Goal: Task Accomplishment & Management: Manage account settings

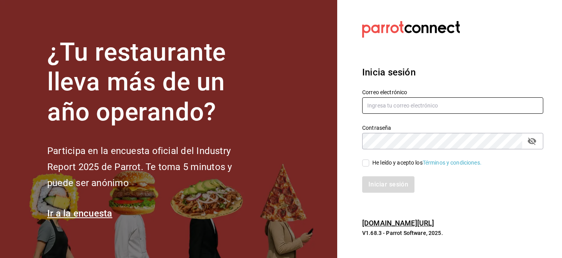
type input "ion@greenrhino.mx"
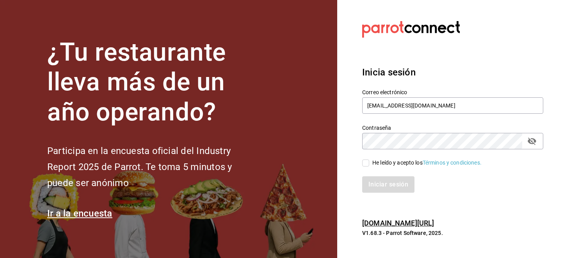
click at [366, 160] on input "He leído y acepto los Términos y condiciones." at bounding box center [365, 162] width 7 height 7
checkbox input "true"
click at [375, 188] on button "Iniciar sesión" at bounding box center [388, 184] width 53 height 16
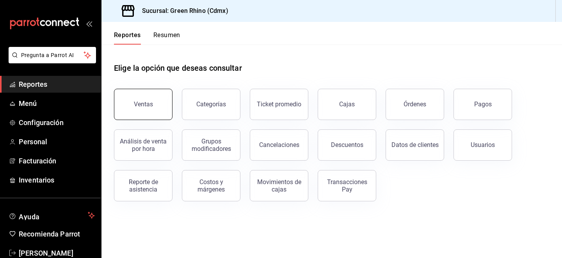
click at [144, 95] on button "Ventas" at bounding box center [143, 104] width 59 height 31
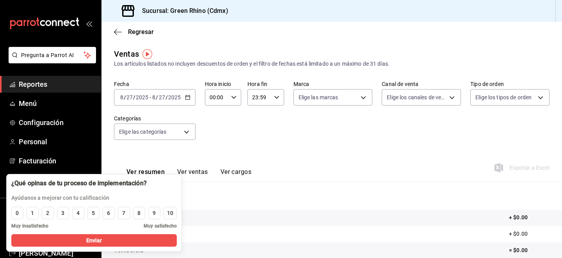
click at [259, 148] on div "Fecha [DATE] [DATE] - [DATE] [DATE] Hora inicio 00:00 Hora inicio Hora fin 23:5…" at bounding box center [332, 114] width 436 height 69
click at [156, 160] on div "Ver resumen Ver ventas Ver cargos" at bounding box center [182, 170] width 137 height 23
click at [139, 214] on div "8" at bounding box center [138, 213] width 3 height 8
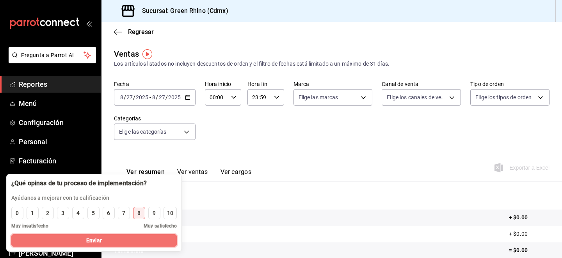
click at [142, 238] on button "Enviar" at bounding box center [94, 240] width 166 height 12
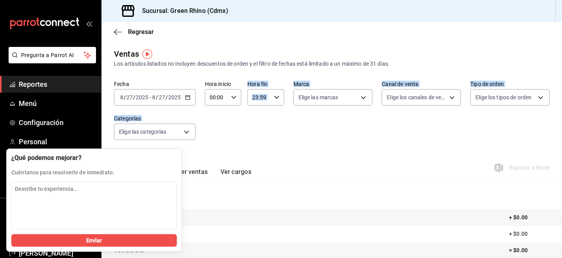
click at [247, 176] on div "Ventas Los artículos listados no incluyen descuentos de orden y el filtro de fe…" at bounding box center [332, 205] width 461 height 314
click at [189, 177] on button "Ver ventas" at bounding box center [192, 174] width 31 height 13
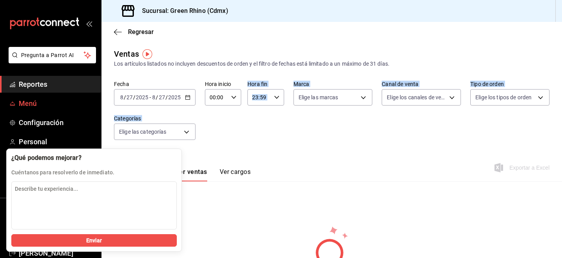
click at [36, 98] on span "Menú" at bounding box center [57, 103] width 76 height 11
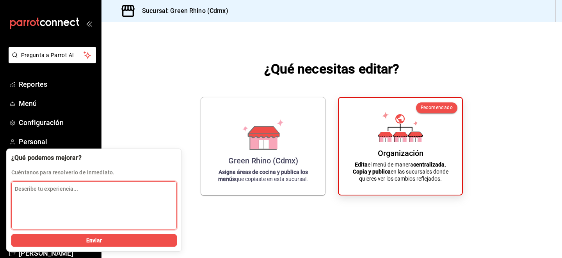
click at [106, 216] on textarea "Describe tu experiencia..." at bounding box center [94, 205] width 166 height 48
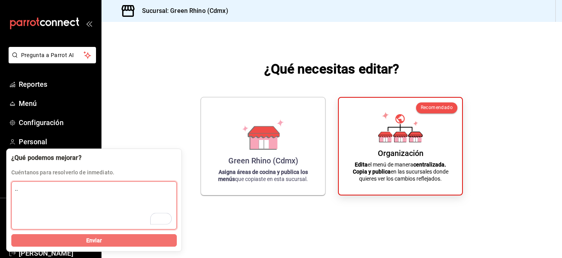
type textarea ".."
click at [129, 240] on button "Enviar" at bounding box center [94, 240] width 166 height 12
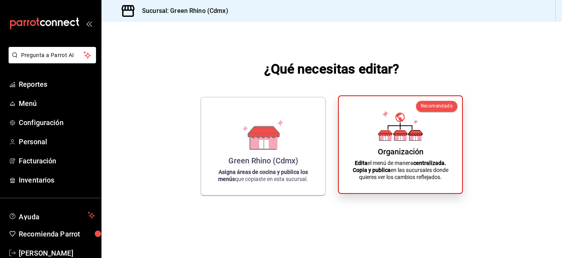
click at [360, 110] on div "Organización Edita el menú de manera centralizada. Copia y publica en las sucur…" at bounding box center [400, 144] width 105 height 84
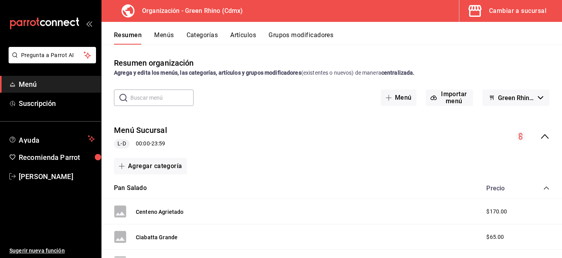
click at [240, 34] on button "Artículos" at bounding box center [243, 37] width 26 height 13
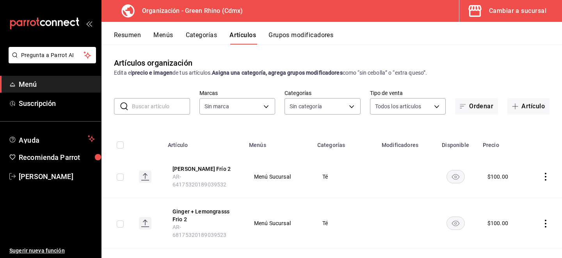
click at [156, 106] on input "text" at bounding box center [161, 106] width 58 height 16
type input "a63415d0-f08f-4da5-93bf-970c3b860b08,be571465-ace9-4e63-97a2-0382f1ecc6c2,096c3…"
type input "co"
type input "718e4269-ab1b-41b6-b1a3-b54ad853307e"
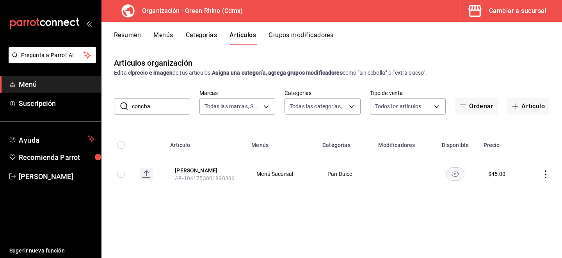
click at [147, 110] on input "concha" at bounding box center [161, 106] width 58 height 16
type input "chocolat"
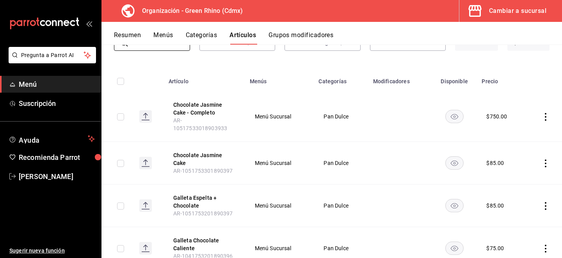
scroll to position [65, 0]
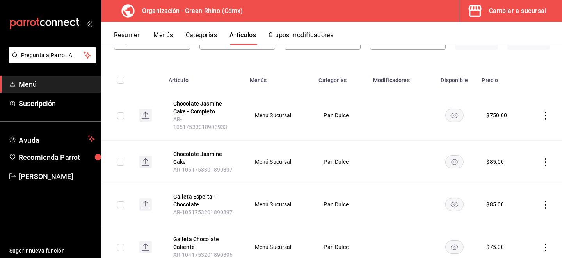
click at [546, 158] on icon "actions" at bounding box center [546, 162] width 8 height 8
click at [518, 182] on span "Duplicar" at bounding box center [522, 186] width 20 height 8
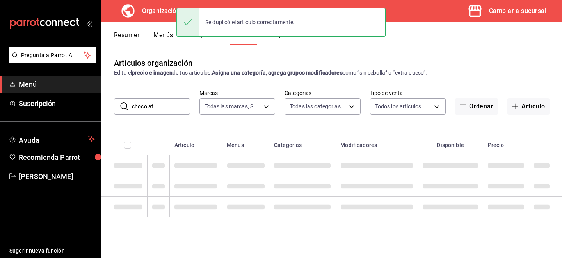
scroll to position [0, 0]
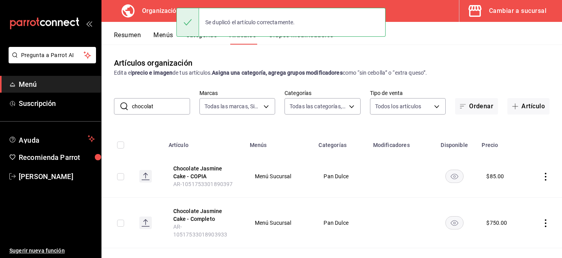
click at [359, 146] on th "Categorías" at bounding box center [341, 142] width 54 height 25
click at [542, 175] on icon "actions" at bounding box center [546, 177] width 8 height 8
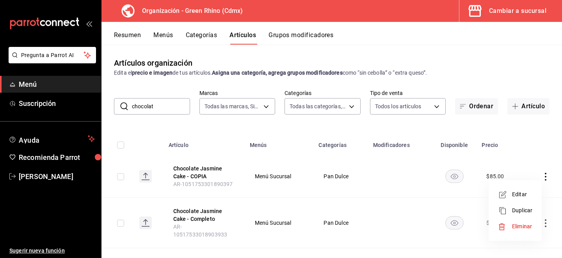
click at [526, 196] on span "Editar" at bounding box center [522, 194] width 20 height 8
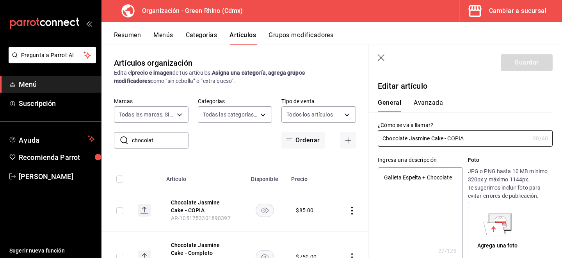
type textarea "x"
type input "$85.00"
click at [442, 139] on input "Chocolate Jasmine Cake - COPIA" at bounding box center [454, 138] width 152 height 16
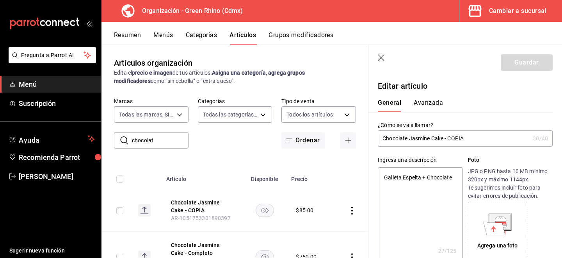
type input "P"
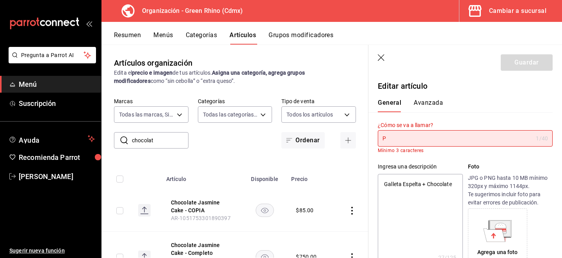
type textarea "x"
type input "Pa"
type textarea "x"
type input "Pas"
type textarea "x"
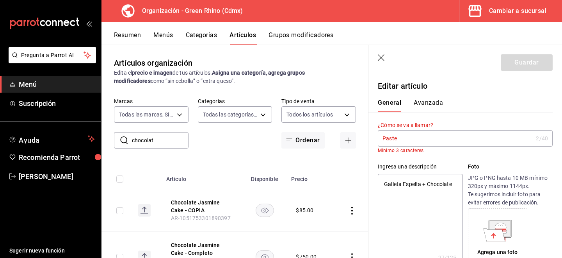
type input "Pastel"
type textarea "x"
type input "Pastel Pl"
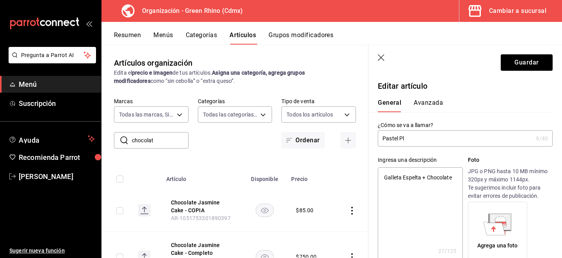
type textarea "x"
type input "Pastel Plá"
type textarea "x"
type input "Pastel Plátan"
type textarea "x"
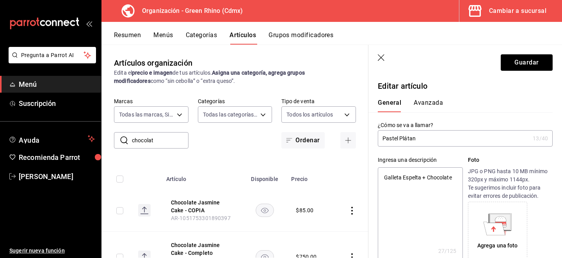
type input "Pastel Plátano"
type textarea "x"
type input "Pastel Plátano"
type textarea "x"
type input "Pastel Plátano +"
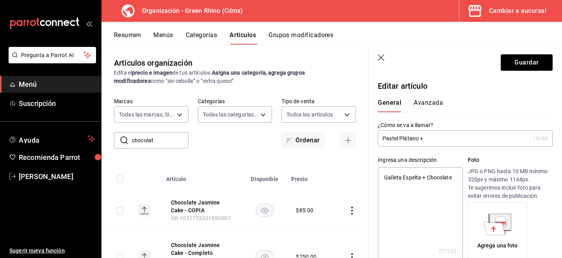
type textarea "x"
type input "Pastel Plátano + M"
type textarea "x"
type input "Pastel Plátano + [PERSON_NAME]"
type textarea "x"
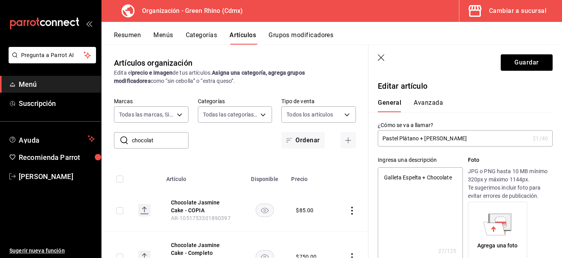
type input "Pastel Plátano + [PERSON_NAME]"
type textarea "x"
type input "Pastel Plátano + [PERSON_NAME] A"
type textarea "x"
type input "Pastel Plátano + [PERSON_NAME]"
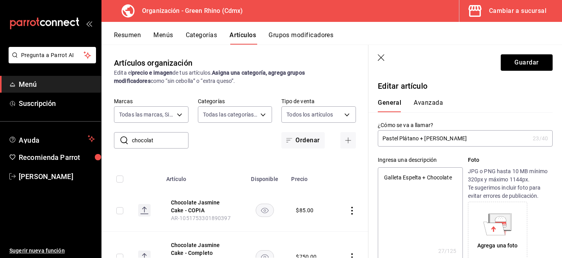
type textarea "x"
type input "Pastel Plátano + [PERSON_NAME] Azul"
type textarea "x"
type input "Pastel Plátano + [PERSON_NAME] Azul"
click at [432, 102] on button "Avanzada" at bounding box center [428, 105] width 29 height 13
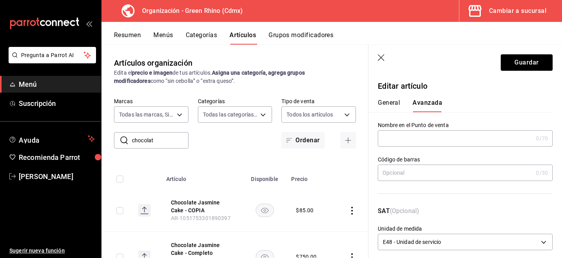
click at [387, 97] on div "General [PERSON_NAME]" at bounding box center [461, 102] width 184 height 20
click at [387, 107] on button "General" at bounding box center [389, 105] width 22 height 13
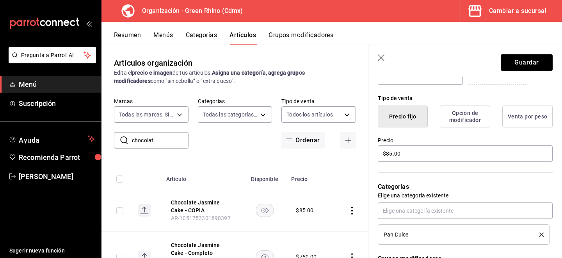
scroll to position [179, 0]
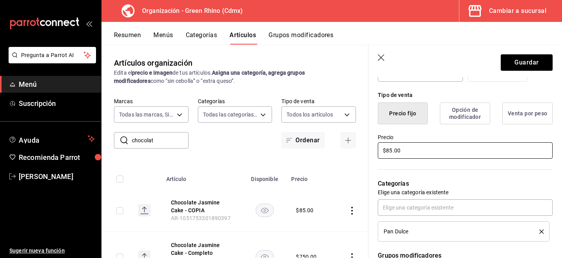
click at [389, 150] on input "$85.00" at bounding box center [465, 150] width 175 height 16
type textarea "x"
type input "$75.00"
type textarea "x"
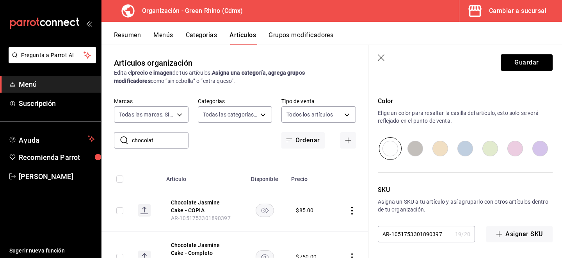
type input "$75.00"
drag, startPoint x: 432, startPoint y: 237, endPoint x: 504, endPoint y: 241, distance: 72.0
click at [504, 242] on div "AR-1051753301890397 19 / 20 ​ Asignar SKU" at bounding box center [465, 234] width 175 height 16
drag, startPoint x: 425, startPoint y: 234, endPoint x: 498, endPoint y: 238, distance: 72.7
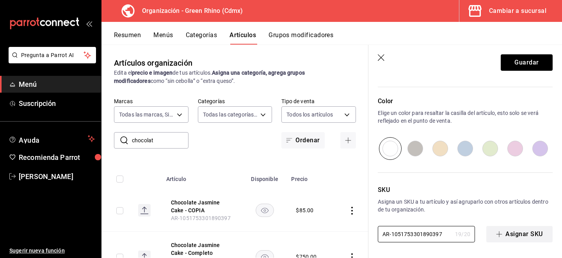
click at [498, 238] on div "AR-1051753301890397 19 / 20 ​ Asignar SKU" at bounding box center [465, 234] width 175 height 16
type textarea "x"
type input "AR-10517533018903972"
type textarea "x"
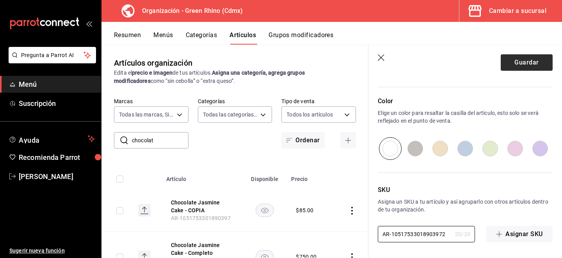
type input "AR-10517533018903972"
click at [514, 58] on button "Guardar" at bounding box center [527, 62] width 52 height 16
type textarea "x"
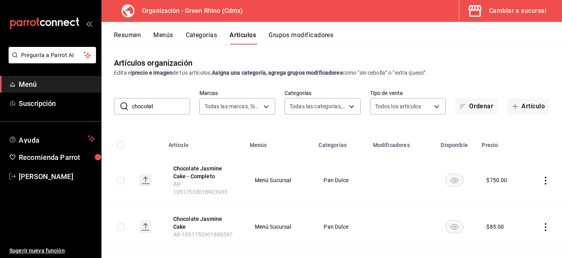
click at [137, 105] on input "chocolat" at bounding box center [161, 106] width 58 height 16
type input "gorra"
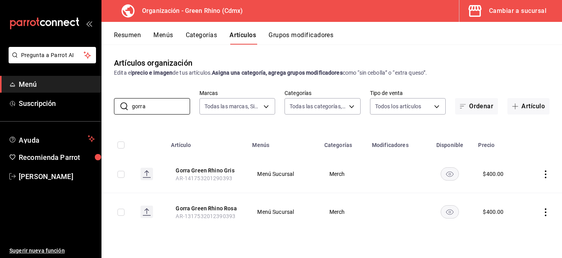
click at [546, 180] on td at bounding box center [543, 174] width 38 height 38
click at [546, 177] on icon "actions" at bounding box center [546, 174] width 2 height 8
click at [518, 209] on span "Duplicar" at bounding box center [522, 208] width 20 height 8
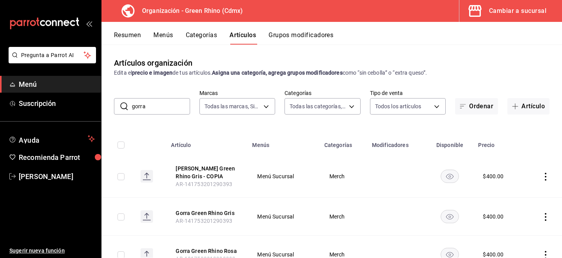
scroll to position [34, 0]
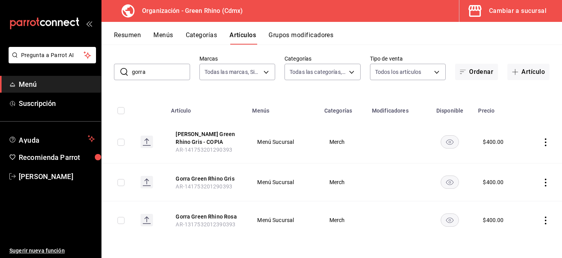
click at [547, 141] on icon "actions" at bounding box center [546, 142] width 8 height 8
click at [529, 163] on span "Editar" at bounding box center [522, 160] width 20 height 8
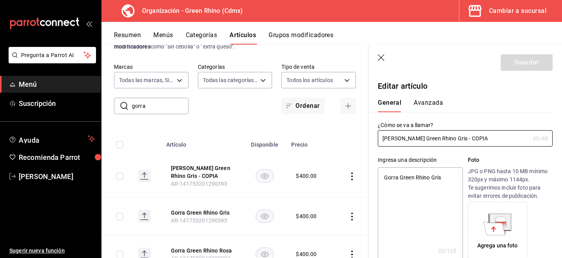
type textarea "x"
type input "$400.00"
type input "[PERSON_NAME] Green Rhino Gris - COPI"
type textarea "x"
type input "[PERSON_NAME] Green Rhino Gris - COP"
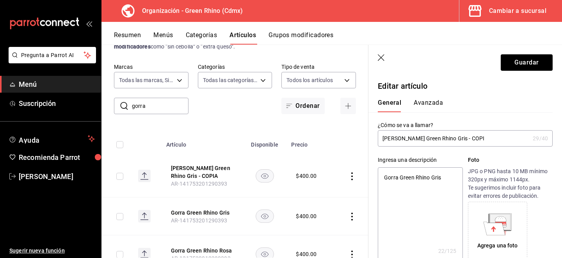
type textarea "x"
type input "[PERSON_NAME] Green Rhino Gris - CO"
type textarea "x"
type input "[PERSON_NAME] Green Rhino Gris - C"
type textarea "x"
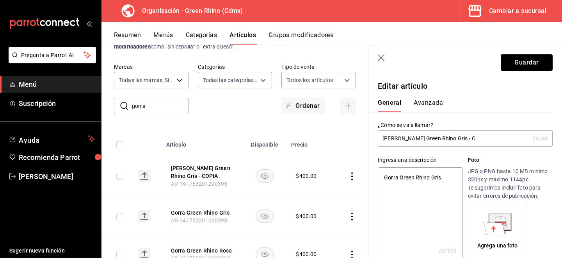
type input "[PERSON_NAME] Green Rhino Gris -"
type textarea "x"
type input "[PERSON_NAME] Green Rhino Gris -"
type textarea "x"
type input "Gorra Green Rhino Gris"
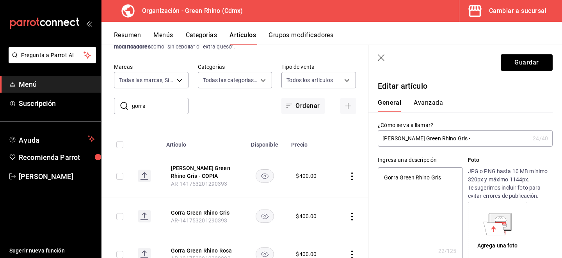
type textarea "x"
type input "Gorra Green Rhino Gris"
type textarea "x"
type input "[PERSON_NAME] Green Rhino Gri"
type textarea "x"
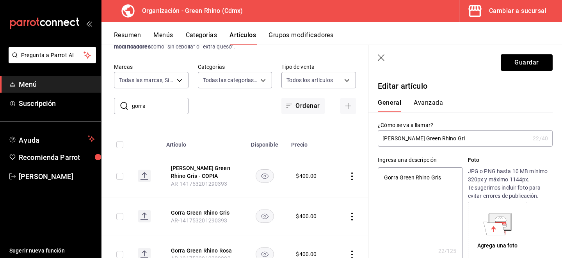
type input "[PERSON_NAME] Green Rhino Gr"
type textarea "x"
type input "[PERSON_NAME] Green Rhino G"
type textarea "x"
type input "[PERSON_NAME] Green Rhino"
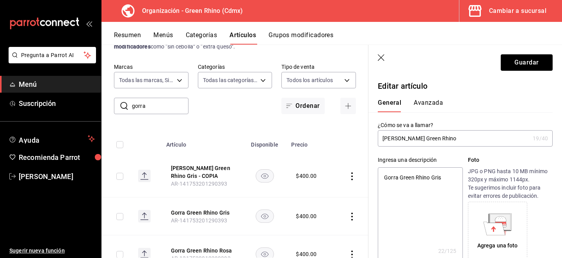
type textarea "x"
type input "[PERSON_NAME] Green Rhino"
type textarea "x"
type input "[PERSON_NAME] Green RhinoR"
type textarea "x"
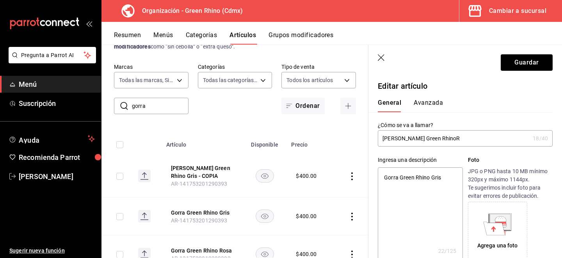
type input "[PERSON_NAME] Green RhinoRo"
type textarea "x"
type input "[PERSON_NAME] Green RhinoRos"
type textarea "x"
type input "[PERSON_NAME] Green RhinoRo"
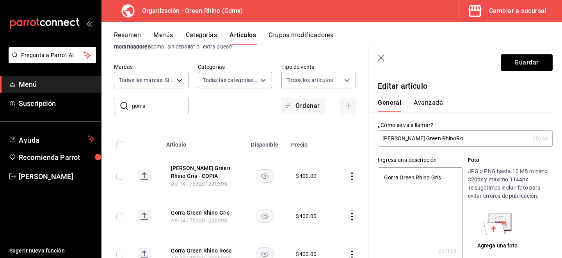
type textarea "x"
type input "[PERSON_NAME] Green RhinoR"
type textarea "x"
type input "[PERSON_NAME] Green Rhino"
type textarea "x"
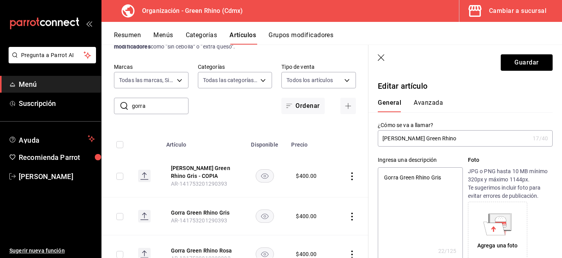
type input "[PERSON_NAME] Green Rhin"
type textarea "x"
type input "[PERSON_NAME] Green Rhi"
type textarea "x"
type input "[PERSON_NAME] [PERSON_NAME]"
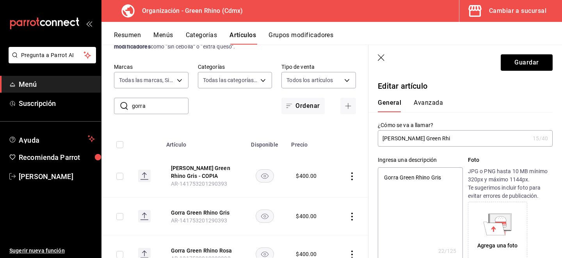
type textarea "x"
type input "[PERSON_NAME] Green R"
type textarea "x"
type input "[PERSON_NAME] Green"
type textarea "x"
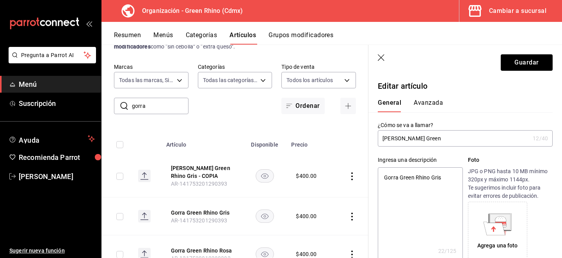
type input "[PERSON_NAME] Green"
type textarea "x"
type input "[PERSON_NAME] Gree"
type textarea "x"
type input "[PERSON_NAME] Gre"
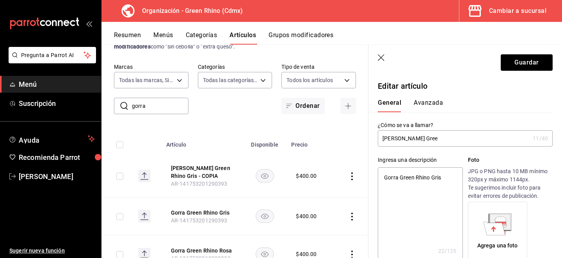
type textarea "x"
type input "[PERSON_NAME]"
type textarea "x"
type input "[PERSON_NAME] G"
type textarea "x"
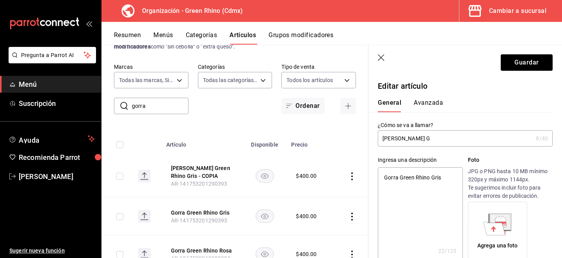
type input "[PERSON_NAME]"
type textarea "x"
type input "[PERSON_NAME] F"
type textarea "x"
type input "[PERSON_NAME] Fl"
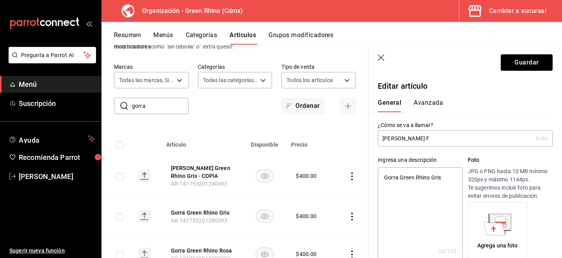
type textarea "x"
type input "[PERSON_NAME] Flr"
type textarea "x"
type input "[PERSON_NAME] Flrm"
type textarea "x"
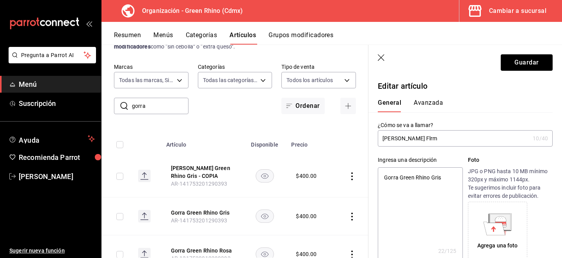
type input "[PERSON_NAME] Flr"
type textarea "x"
type input "[PERSON_NAME] Fl"
type textarea "x"
type input "[PERSON_NAME] F"
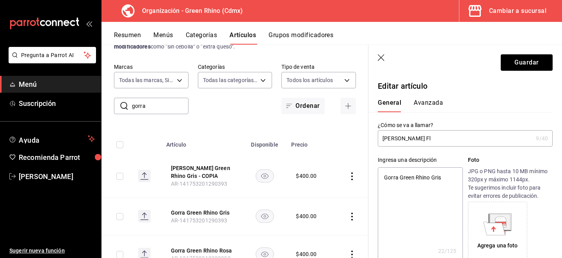
type textarea "x"
type input "[PERSON_NAME]"
type textarea "x"
type input "[PERSON_NAME] S"
type textarea "x"
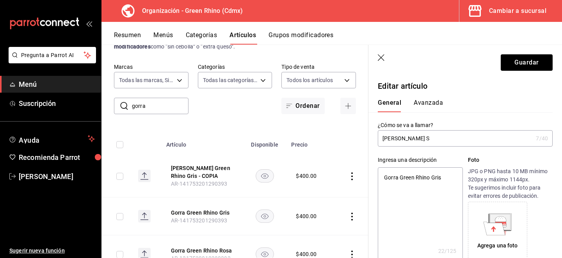
type input "[PERSON_NAME]"
type textarea "x"
type input "[PERSON_NAME] N"
type textarea "x"
type input "[PERSON_NAME] Nue"
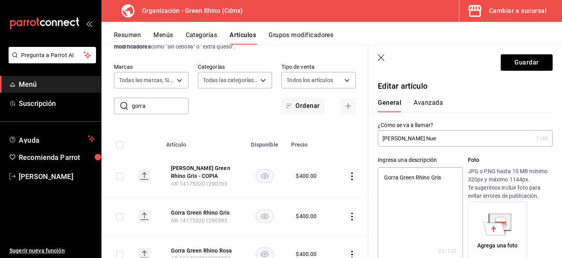
type textarea "x"
type input "[PERSON_NAME] Nuev"
type textarea "x"
type input "Gorra Nueva"
type textarea "x"
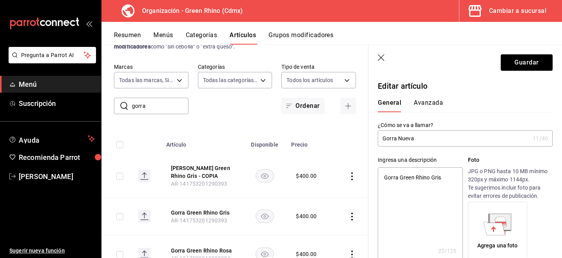
type input "[PERSON_NAME] Nuev"
type textarea "x"
type input "[PERSON_NAME] Nue"
type textarea "x"
type input "[PERSON_NAME] Nu"
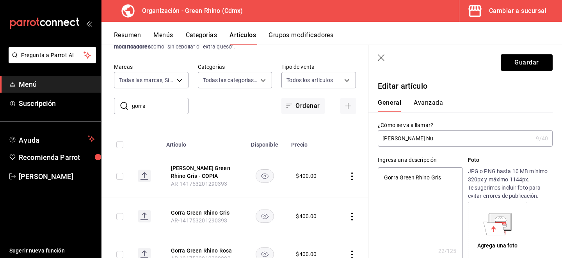
type textarea "x"
type input "[PERSON_NAME] N"
type textarea "x"
type input "[PERSON_NAME]"
type textarea "x"
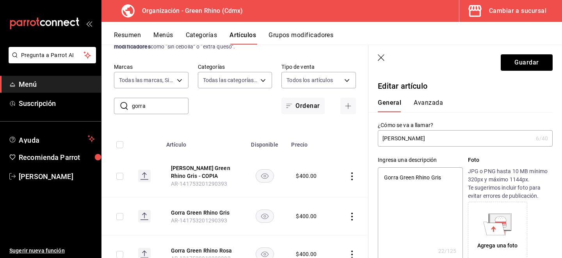
type input "[PERSON_NAME] C"
type textarea "x"
type input "[PERSON_NAME] Ca"
type textarea "x"
type input "[PERSON_NAME] C"
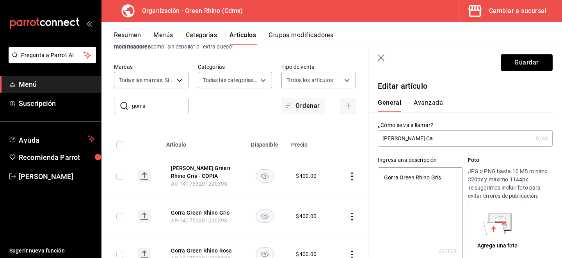
type textarea "x"
type input "[PERSON_NAME]"
type textarea "x"
type input "[PERSON_NAME] N"
type textarea "x"
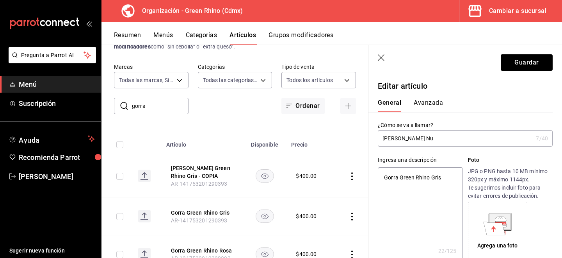
type input "[PERSON_NAME] Nue"
type textarea "x"
type input "[PERSON_NAME] Nuev"
type textarea "x"
type input "Gorra Nueva"
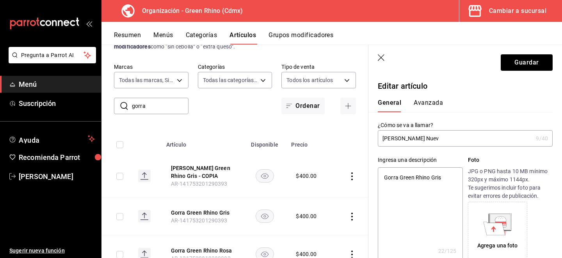
type textarea "x"
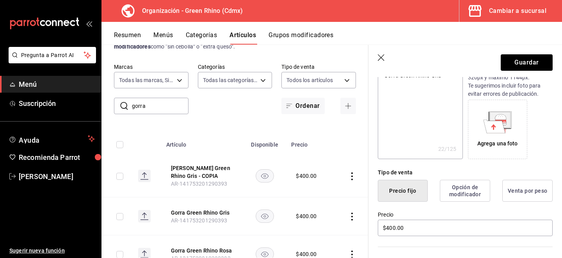
type input "Gorra Nueva"
click at [387, 230] on input "$400.00" at bounding box center [465, 227] width 175 height 16
type textarea "x"
type input "$00.00"
type textarea "x"
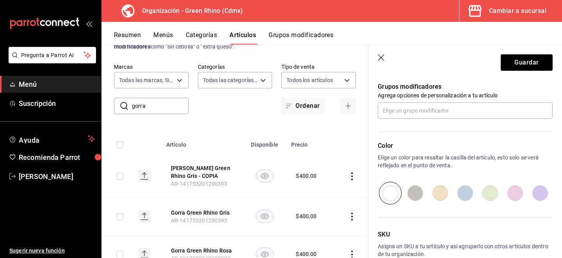
scroll to position [392, 0]
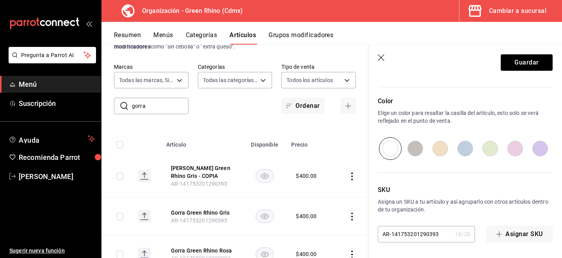
type input "$600.00"
drag, startPoint x: 414, startPoint y: 240, endPoint x: 483, endPoint y: 242, distance: 68.4
click at [483, 242] on div "AR-141753201290393 18 / 20 ​ Asignar SKU" at bounding box center [465, 234] width 175 height 16
type textarea "x"
type input "AR-1417532012903933"
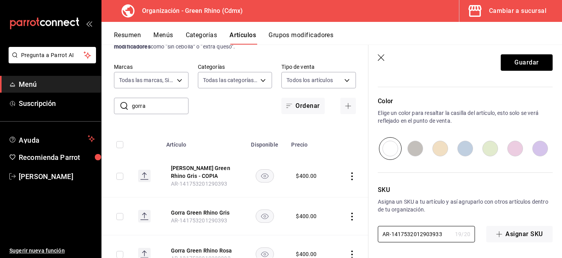
type textarea "x"
type input "AR-14175320129039332"
type textarea "x"
type input "AR-14175320129039332"
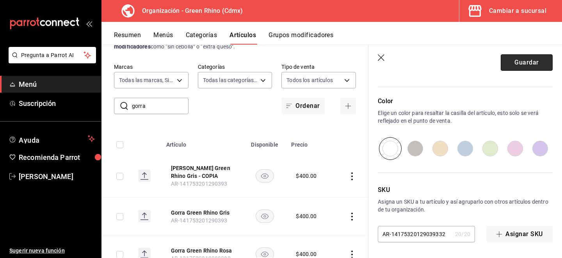
click at [534, 64] on button "Guardar" at bounding box center [527, 62] width 52 height 16
type textarea "x"
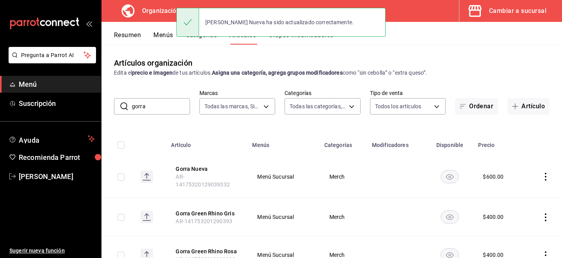
click at [167, 107] on input "gorra" at bounding box center [161, 106] width 58 height 16
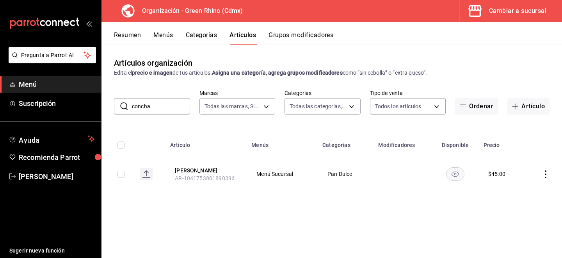
type input "concha"
click at [544, 175] on icon "actions" at bounding box center [546, 174] width 8 height 8
click at [518, 200] on li "Duplicar" at bounding box center [515, 208] width 47 height 16
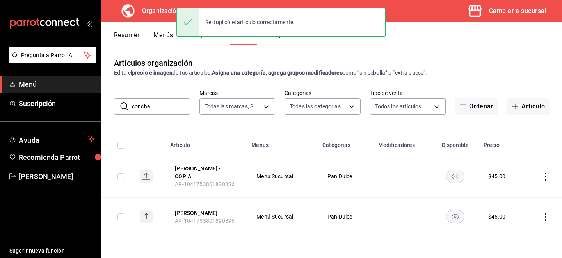
click at [542, 177] on icon "actions" at bounding box center [546, 177] width 8 height 8
click at [524, 189] on li "Editar" at bounding box center [515, 194] width 47 height 16
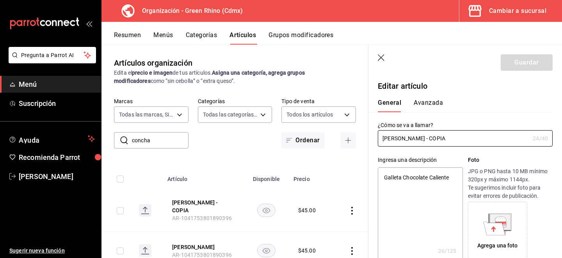
type textarea "x"
type input "$45.00"
click at [401, 139] on input "[PERSON_NAME] - COPIA" at bounding box center [454, 138] width 152 height 16
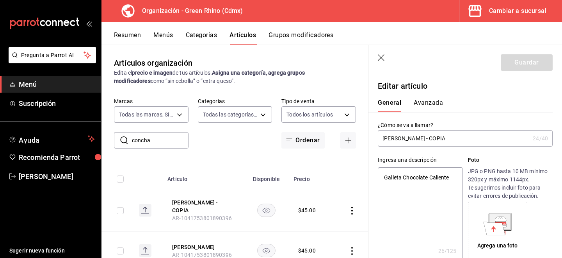
type input "C"
type textarea "x"
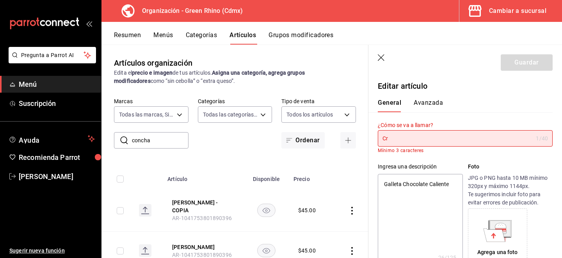
type input "Cro"
type textarea "x"
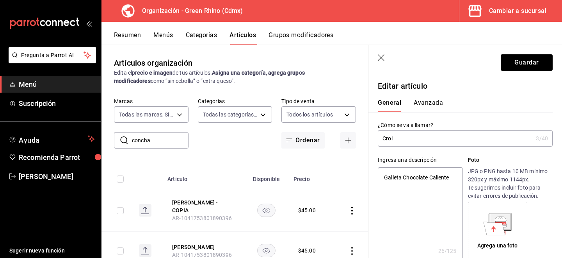
type input "Crois"
type textarea "x"
type input "Croiss"
type textarea "x"
type input "[GEOGRAPHIC_DATA]"
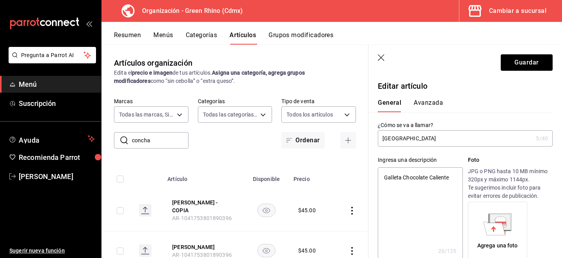
type textarea "x"
type input "Croissant"
type textarea "x"
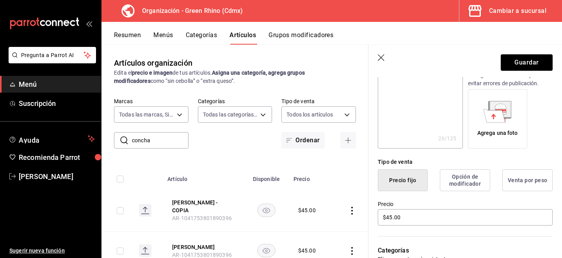
scroll to position [112, 0]
type input "Croissant"
click at [392, 219] on input "$45.00" at bounding box center [465, 217] width 175 height 16
type textarea "x"
type input "$4.00"
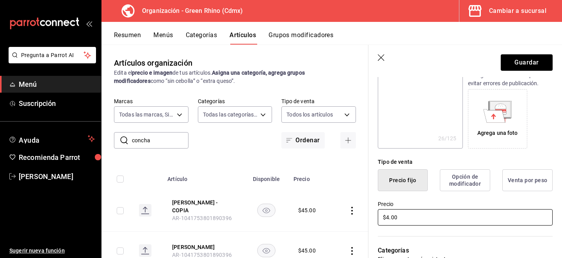
type textarea "x"
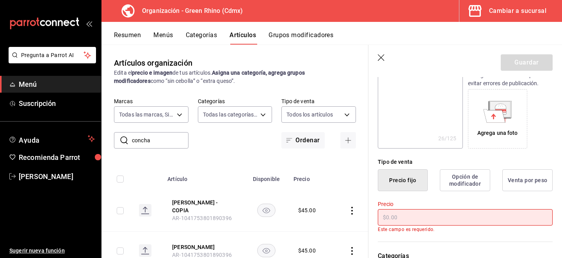
type input "$5.00"
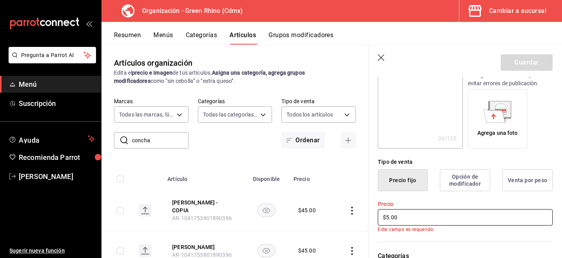
type textarea "x"
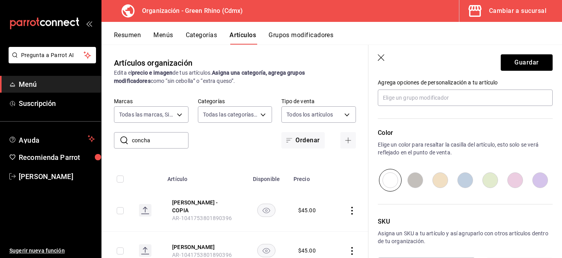
scroll to position [392, 0]
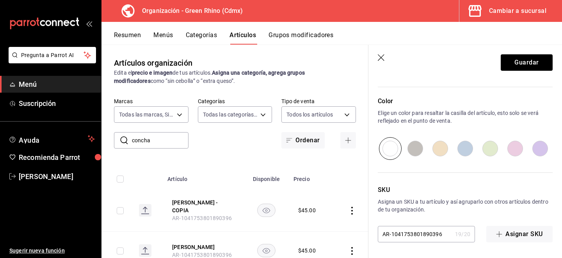
type input "$50.00"
drag, startPoint x: 423, startPoint y: 235, endPoint x: 562, endPoint y: 236, distance: 139.4
click at [515, 61] on button "Guardar" at bounding box center [527, 62] width 52 height 16
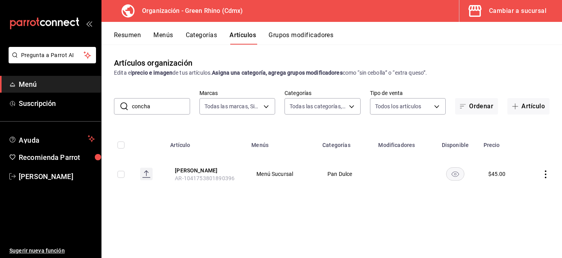
click at [175, 37] on div "Resumen Menús Categorías Artículos Grupos modificadores" at bounding box center [338, 37] width 448 height 13
click at [163, 34] on button "Menús" at bounding box center [163, 37] width 20 height 13
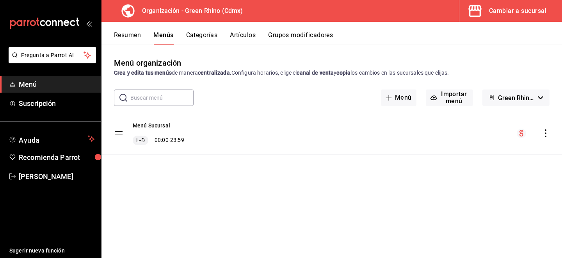
click at [546, 133] on icon "actions" at bounding box center [546, 133] width 2 height 8
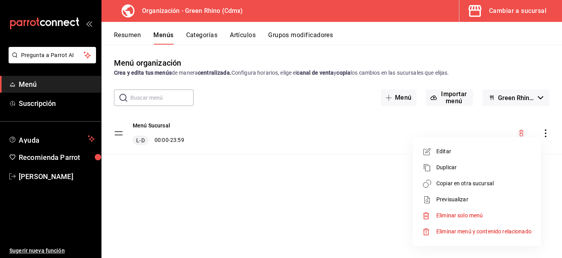
click at [500, 161] on li "Duplicar" at bounding box center [477, 167] width 122 height 16
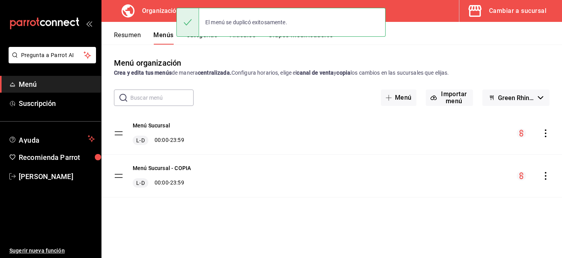
click at [546, 178] on icon "actions" at bounding box center [546, 176] width 8 height 8
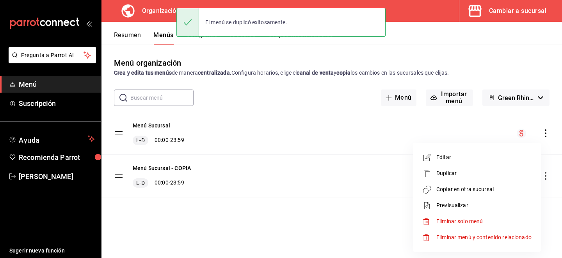
click at [485, 225] on span "Eliminar solo menú" at bounding box center [484, 221] width 95 height 8
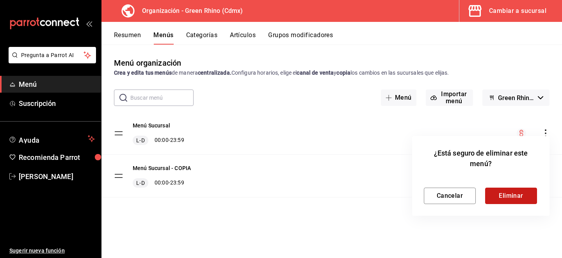
click at [508, 193] on button "Eliminar" at bounding box center [511, 195] width 52 height 16
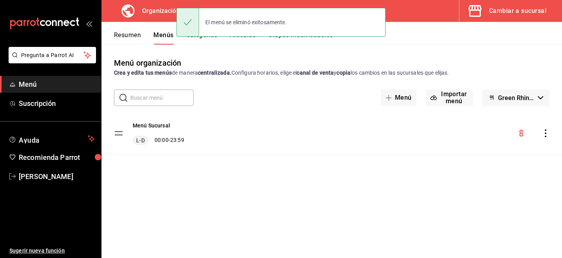
click at [544, 130] on icon "actions" at bounding box center [546, 133] width 8 height 8
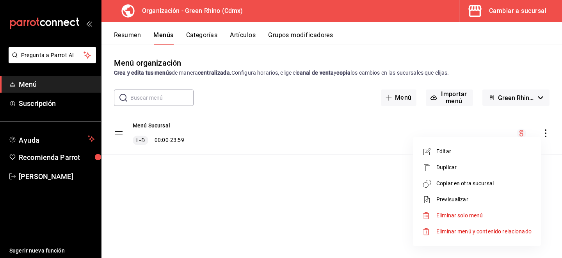
click at [482, 187] on span "Copiar en otra sucursal" at bounding box center [484, 183] width 95 height 8
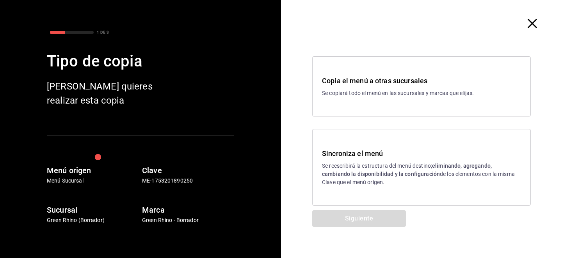
click at [370, 175] on strong "eliminando, agregando, cambiando la disponibilidad y la configuración" at bounding box center [407, 169] width 170 height 14
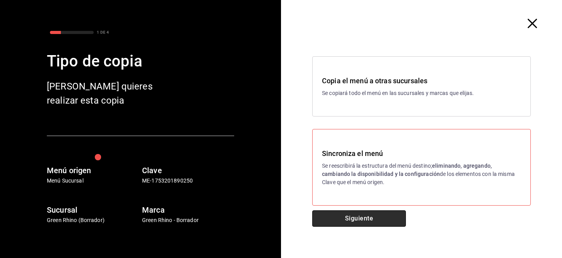
click at [349, 215] on button "Siguiente" at bounding box center [359, 218] width 94 height 16
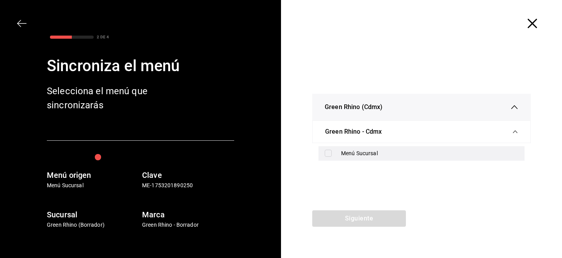
click at [329, 153] on input "checkbox" at bounding box center [328, 153] width 7 height 7
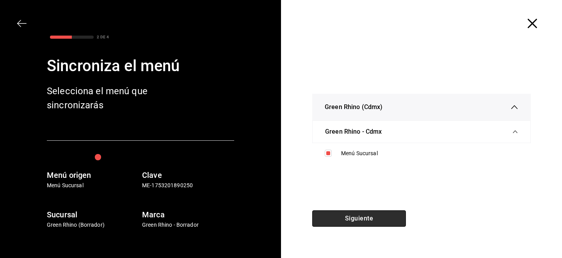
click at [331, 216] on button "Siguiente" at bounding box center [359, 218] width 94 height 16
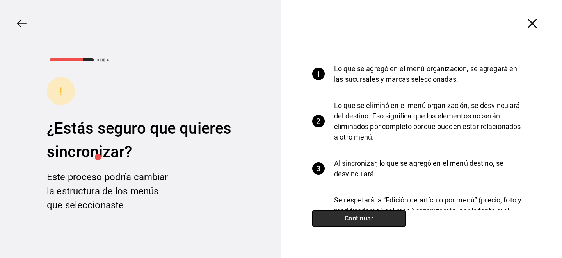
click at [331, 216] on button "Continuar" at bounding box center [359, 218] width 94 height 16
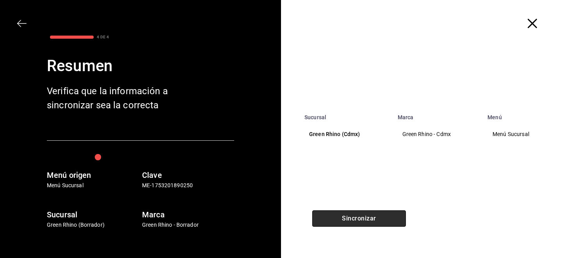
click at [331, 216] on button "Sincronizar" at bounding box center [359, 218] width 94 height 16
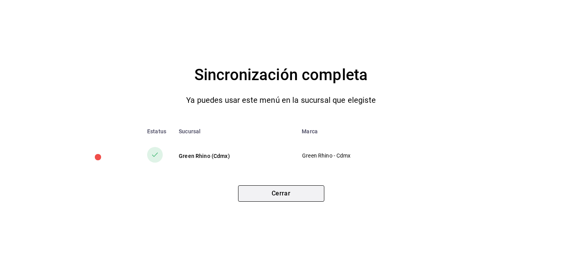
click at [280, 190] on button "Cerrar" at bounding box center [281, 193] width 86 height 16
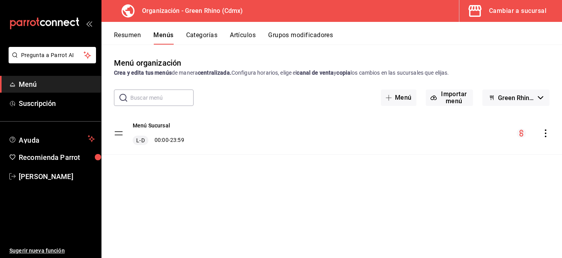
click at [64, 18] on icon "mailbox folders" at bounding box center [44, 24] width 70 height 12
